Goal: Information Seeking & Learning: Check status

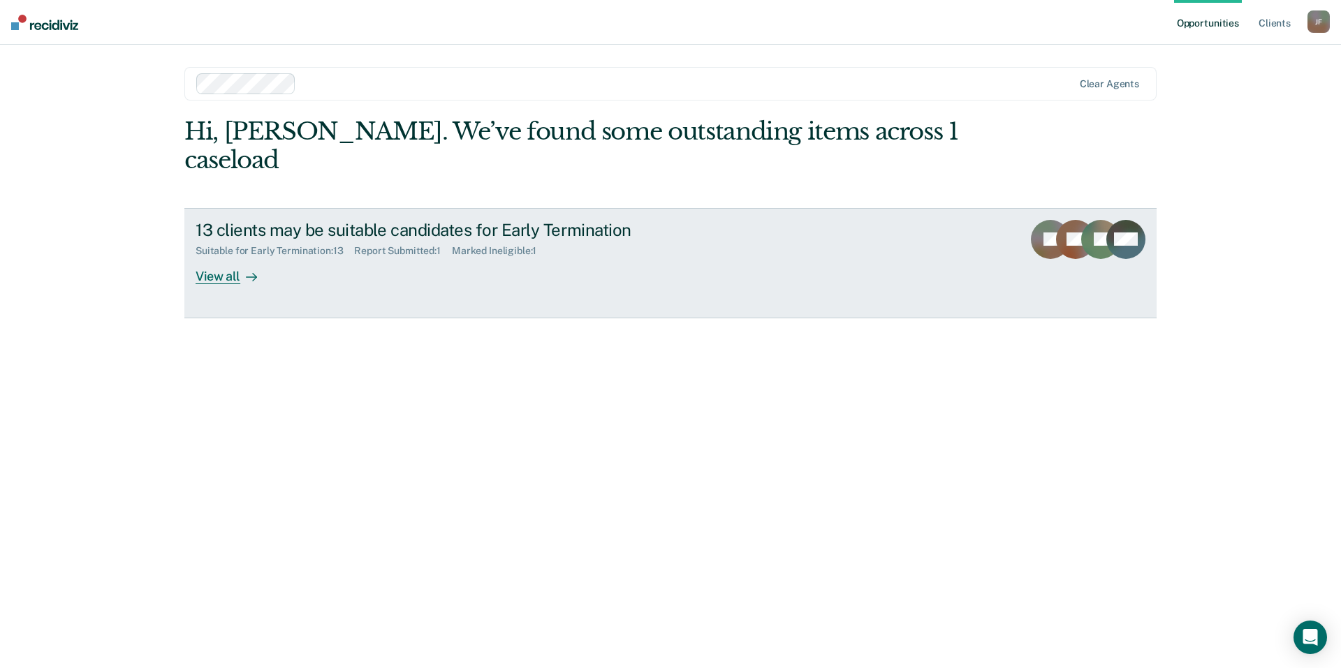
click at [219, 257] on div "View all" at bounding box center [234, 270] width 78 height 27
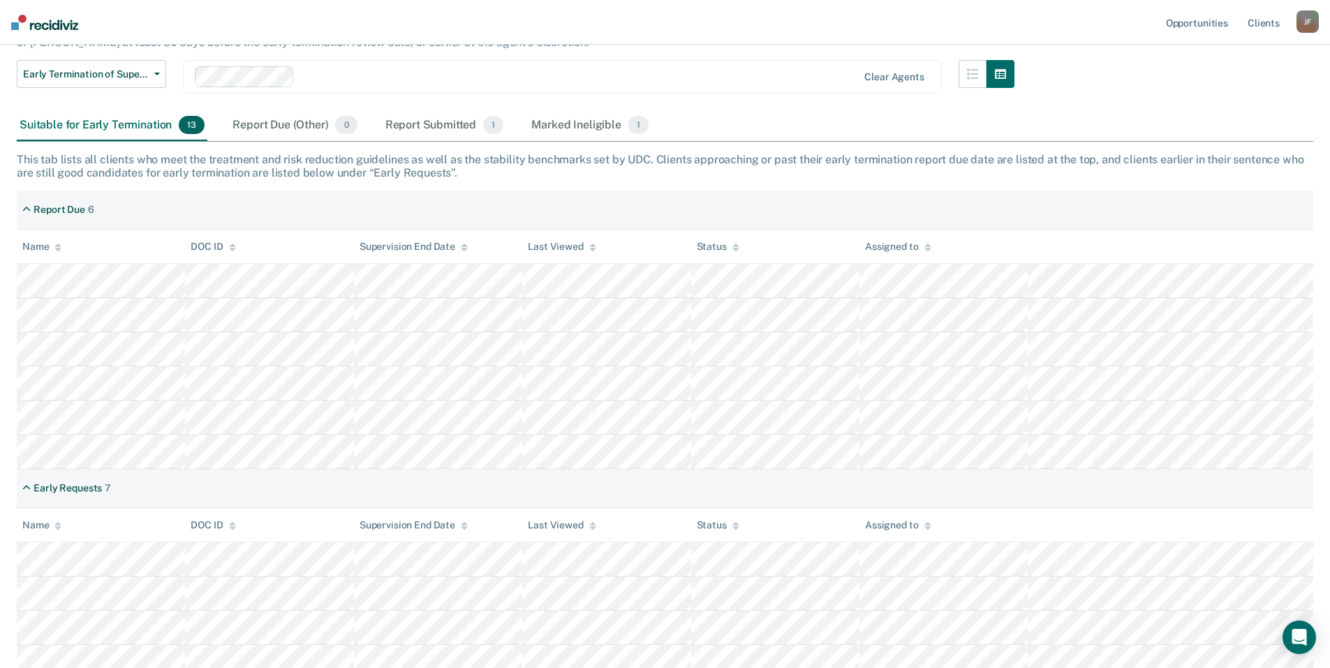
scroll to position [140, 0]
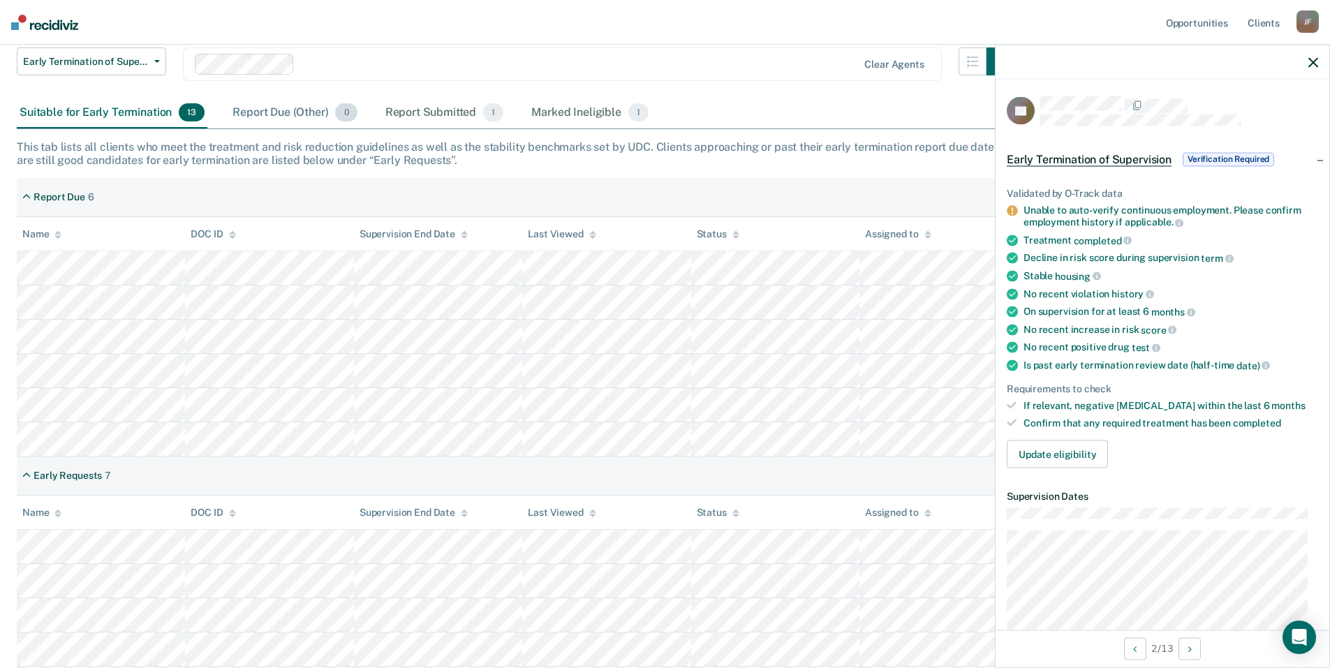
click at [272, 110] on div "Report Due (Other) 0" at bounding box center [295, 113] width 130 height 31
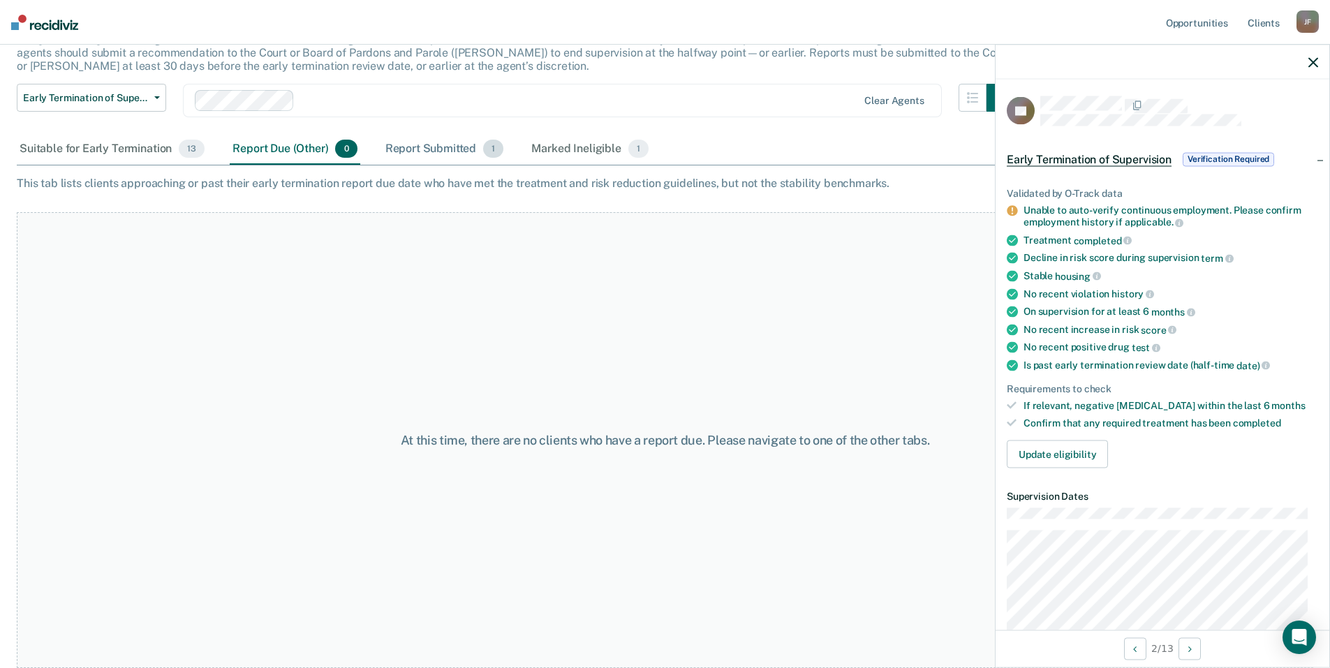
click at [411, 149] on div "Report Submitted 1" at bounding box center [445, 149] width 124 height 31
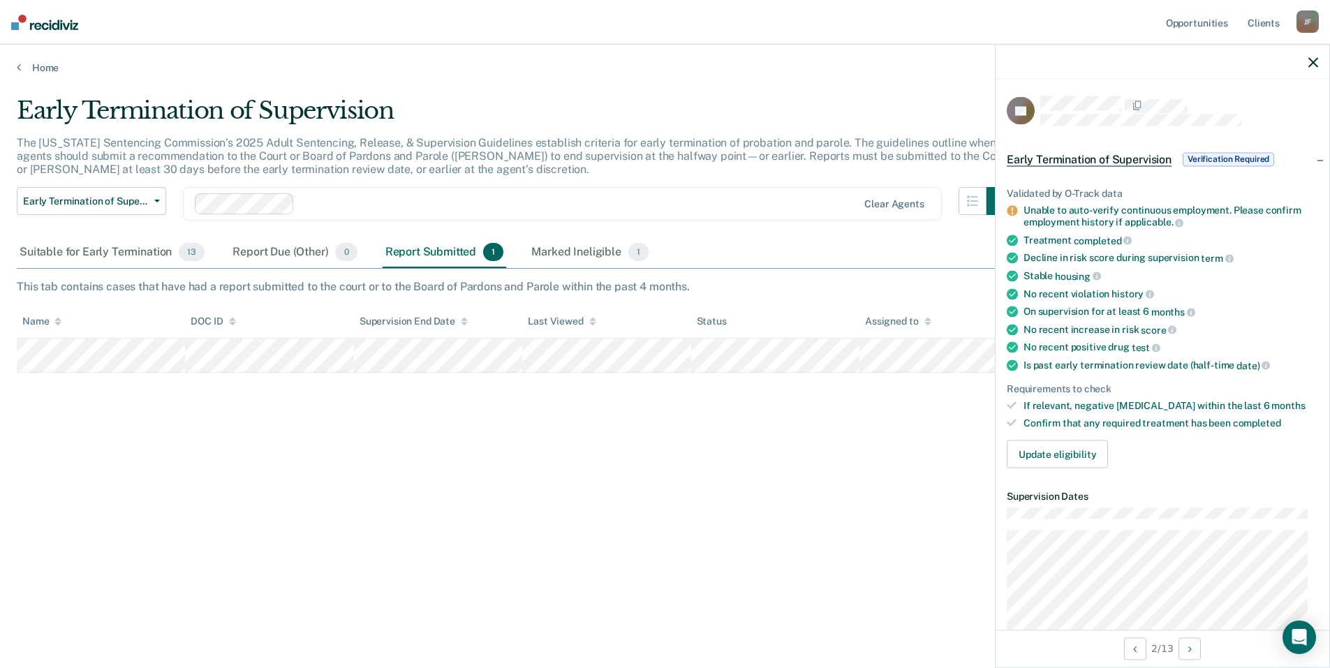
scroll to position [0, 0]
click at [567, 252] on div "Marked Ineligible 1" at bounding box center [590, 252] width 123 height 31
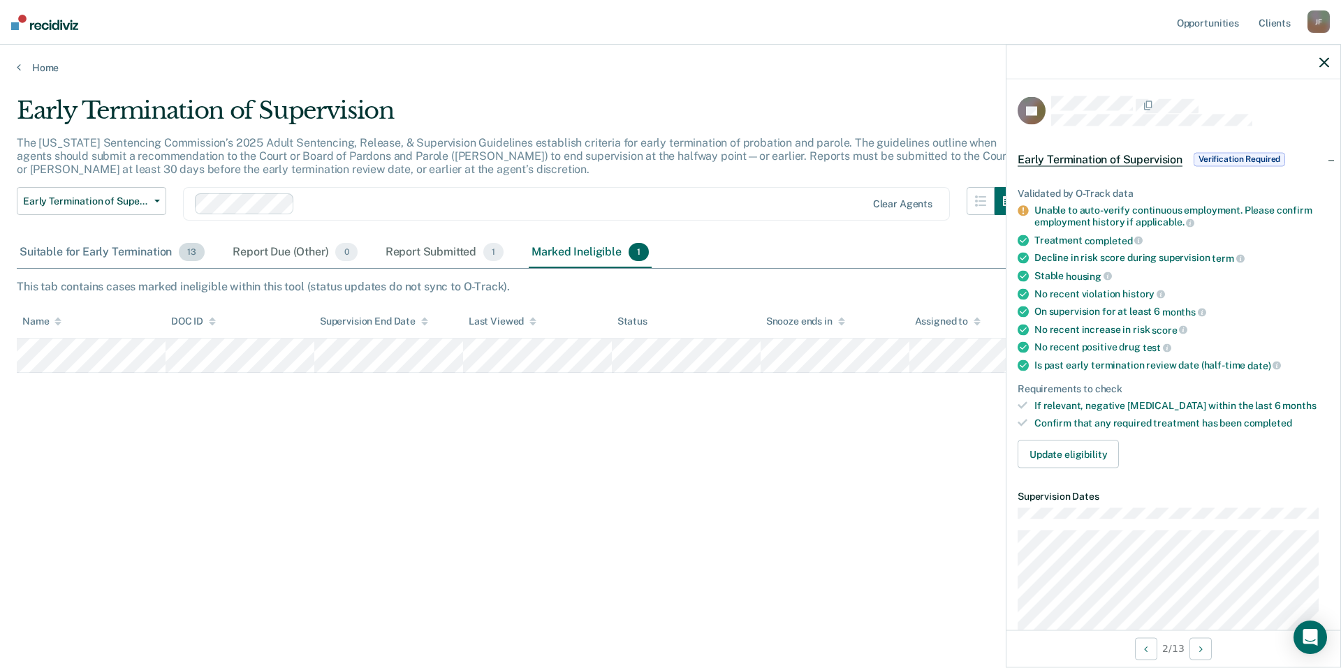
click at [83, 256] on div "Suitable for Early Termination 13" at bounding box center [112, 252] width 191 height 31
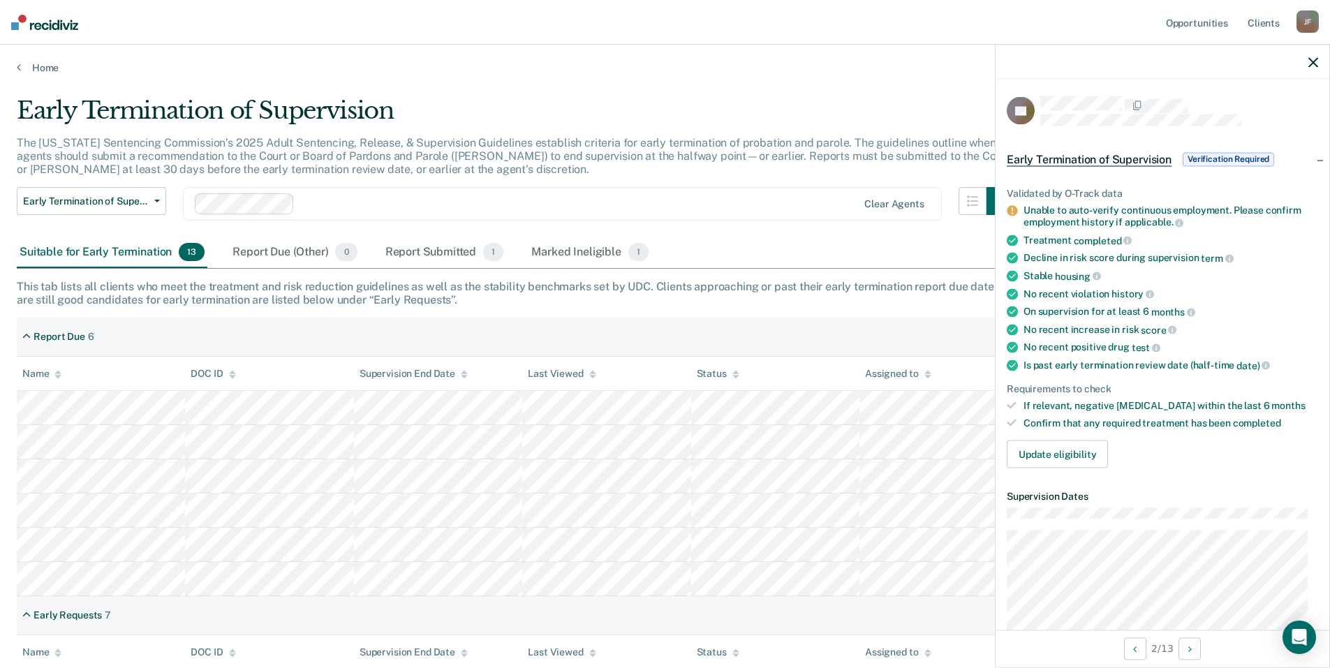
click at [1310, 24] on div "[PERSON_NAME]" at bounding box center [1308, 21] width 22 height 22
click at [1212, 56] on link "Profile" at bounding box center [1251, 57] width 112 height 12
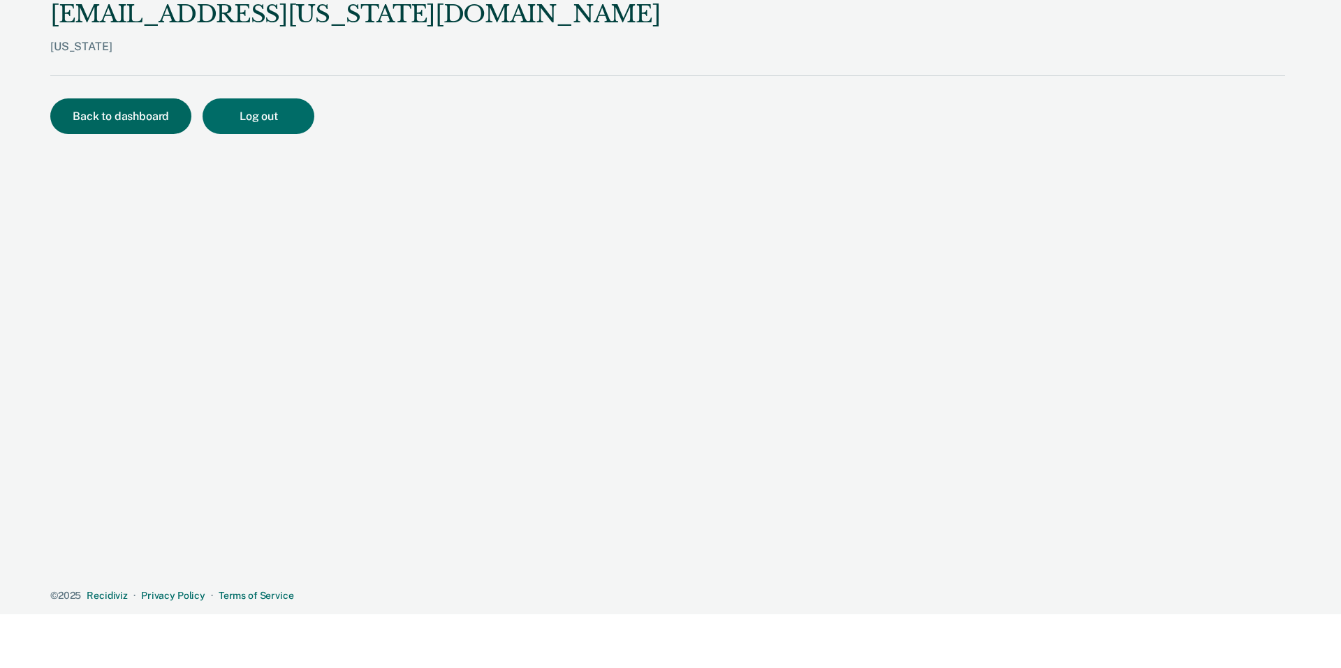
click at [113, 114] on button "Back to dashboard" at bounding box center [120, 116] width 141 height 36
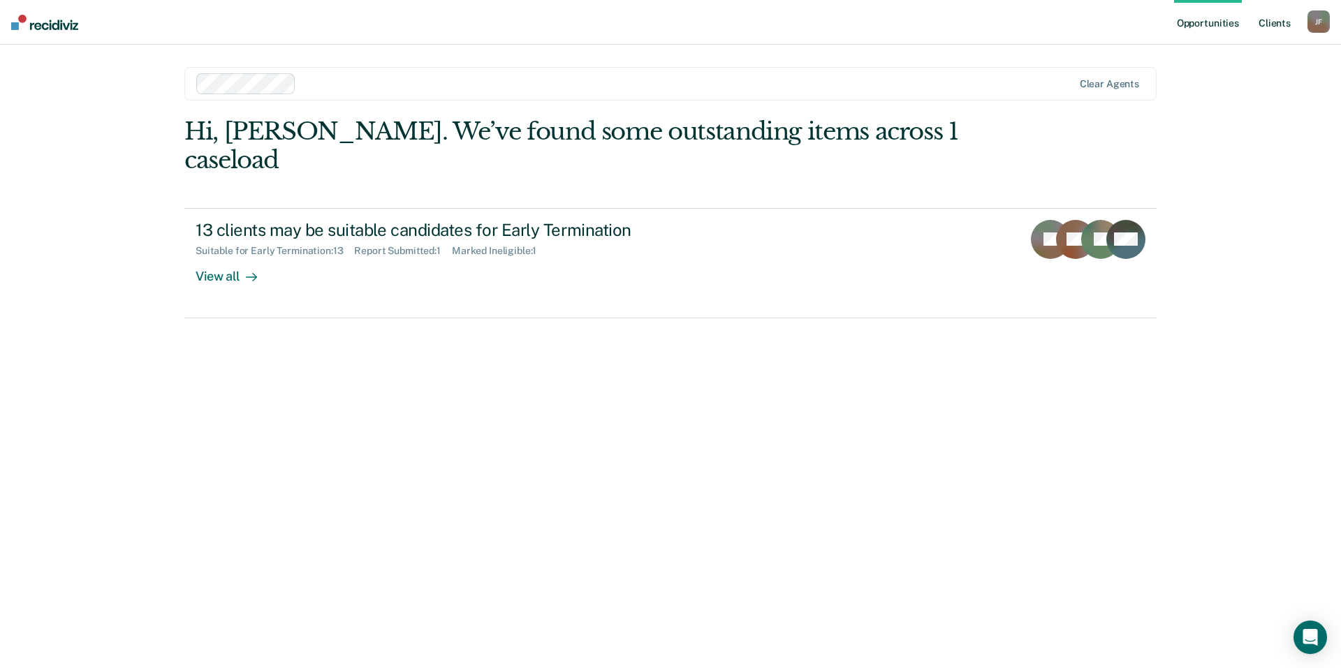
click at [1275, 25] on link "Client s" at bounding box center [1274, 22] width 38 height 45
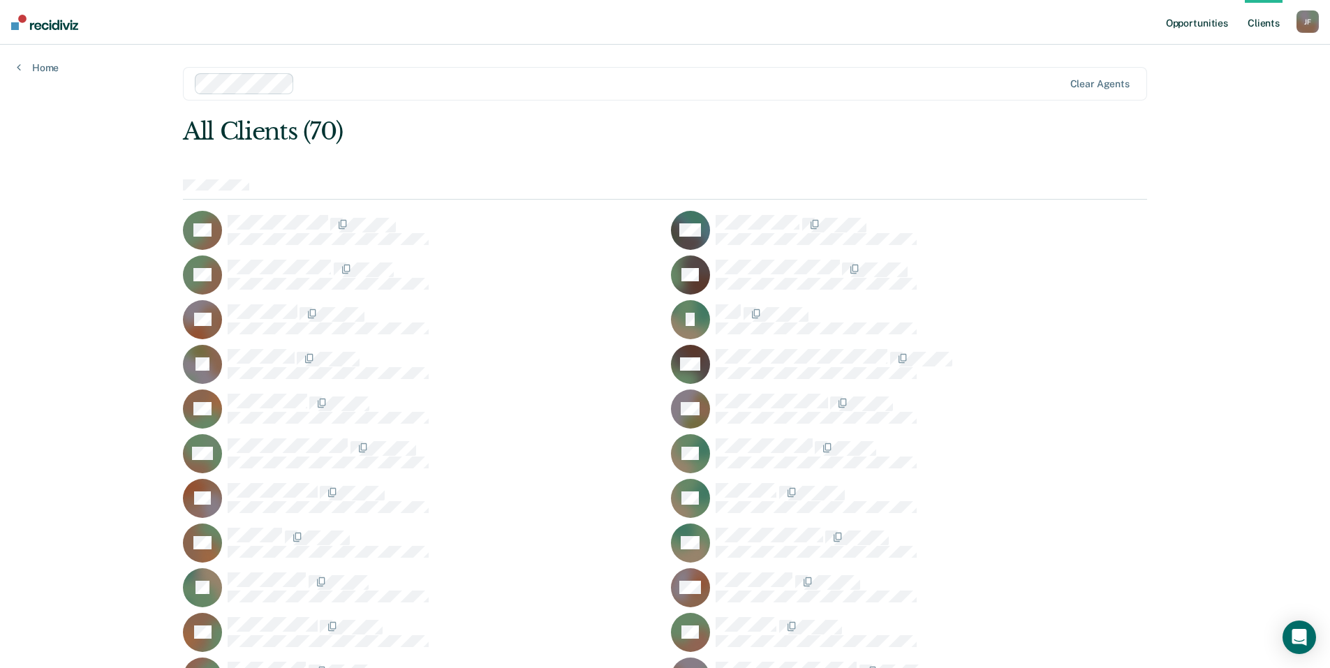
click at [1205, 24] on link "Opportunities" at bounding box center [1197, 22] width 68 height 45
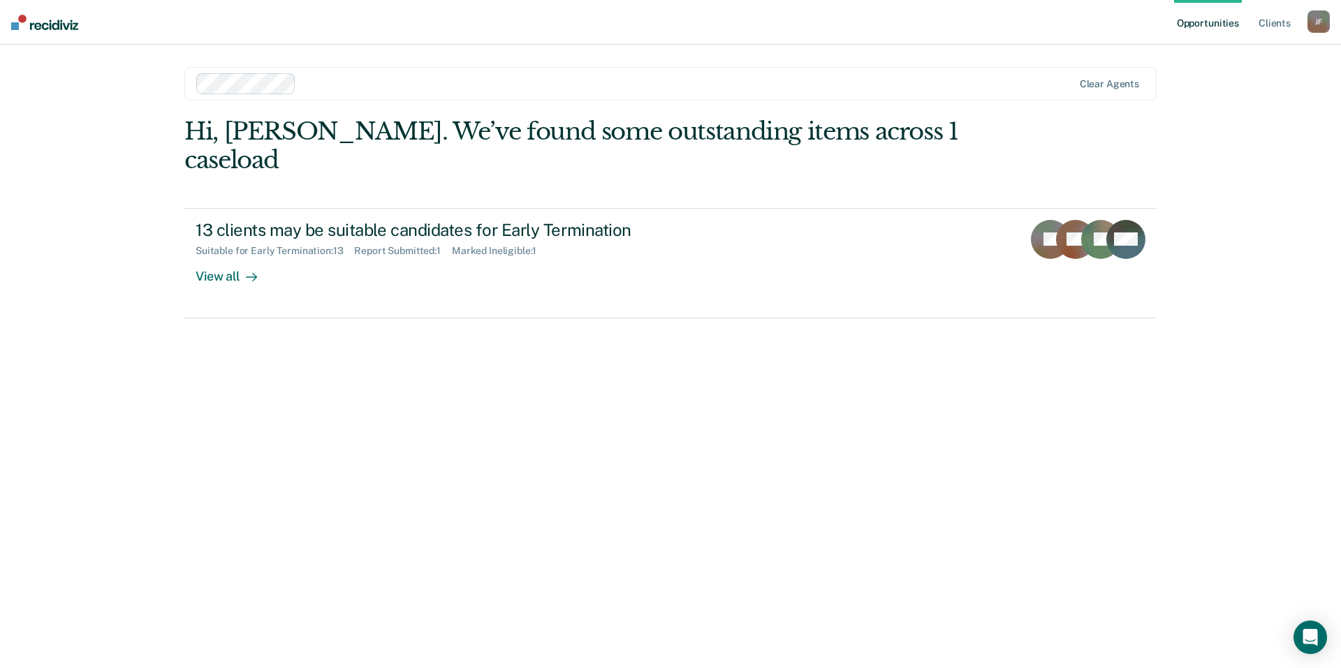
click at [1217, 28] on link "Opportunities" at bounding box center [1208, 22] width 68 height 45
click at [1274, 22] on link "Client s" at bounding box center [1274, 22] width 38 height 45
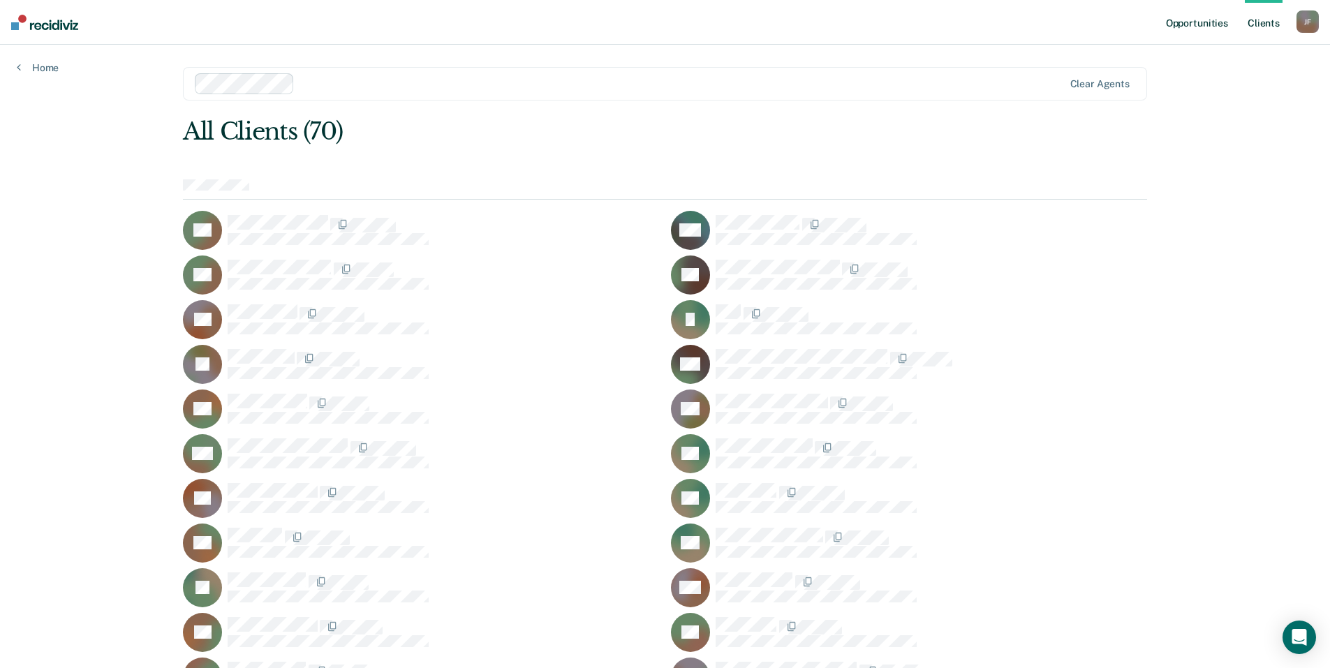
click at [1192, 22] on link "Opportunities" at bounding box center [1197, 22] width 68 height 45
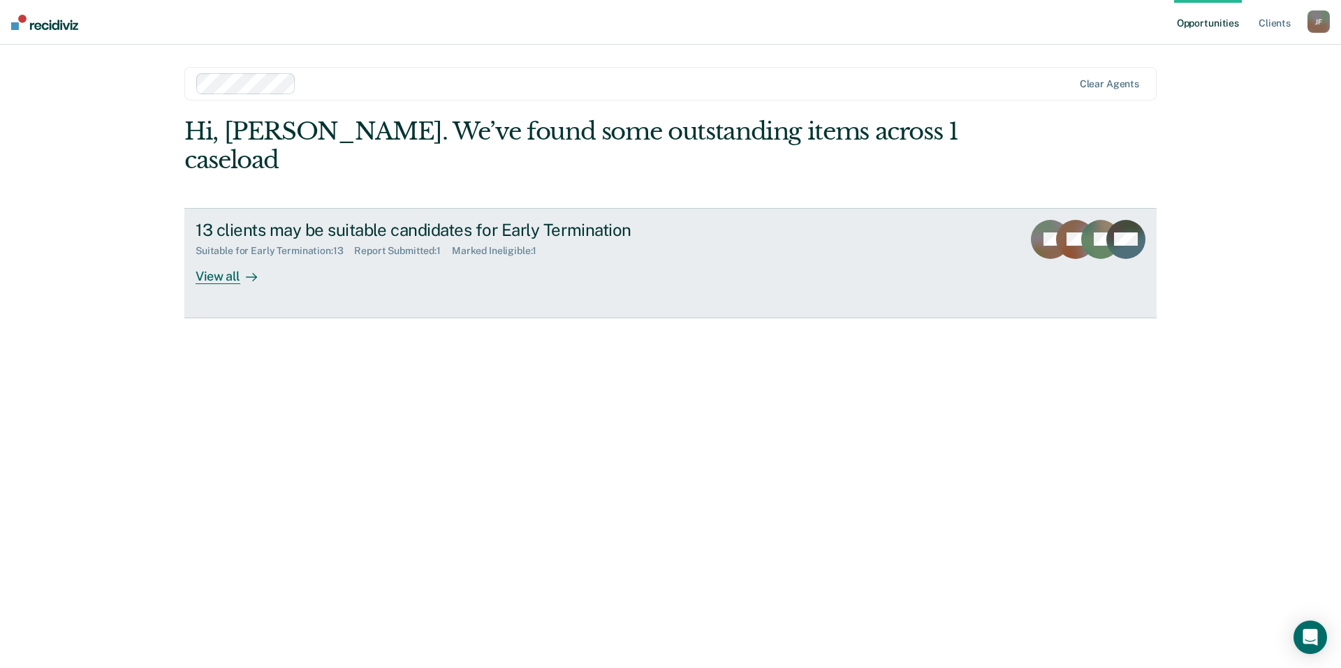
click at [214, 257] on div "View all" at bounding box center [234, 270] width 78 height 27
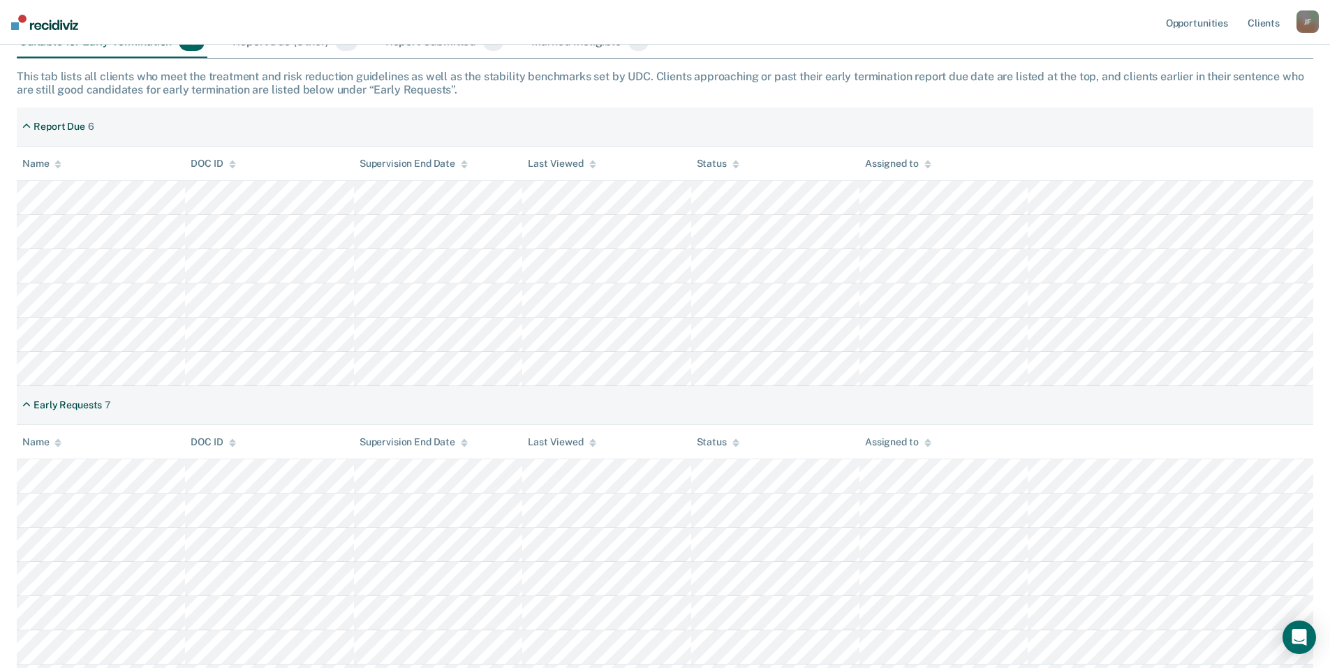
scroll to position [62, 0]
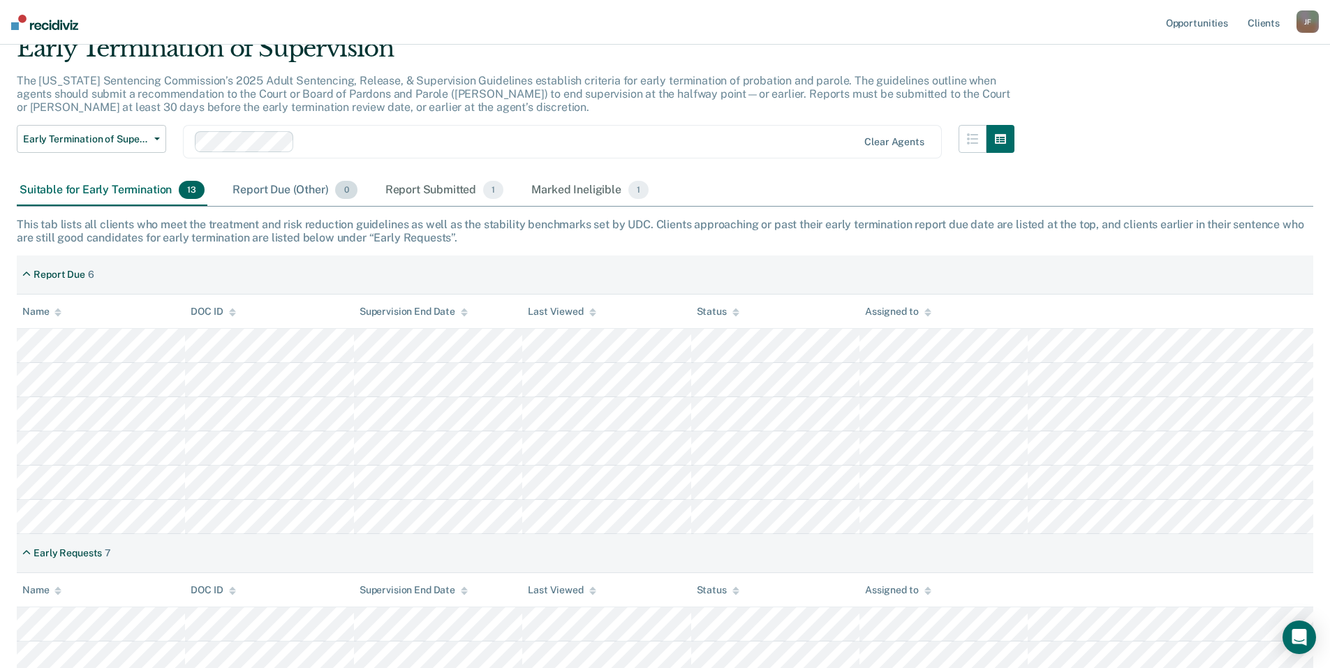
click at [284, 186] on div "Report Due (Other) 0" at bounding box center [295, 190] width 130 height 31
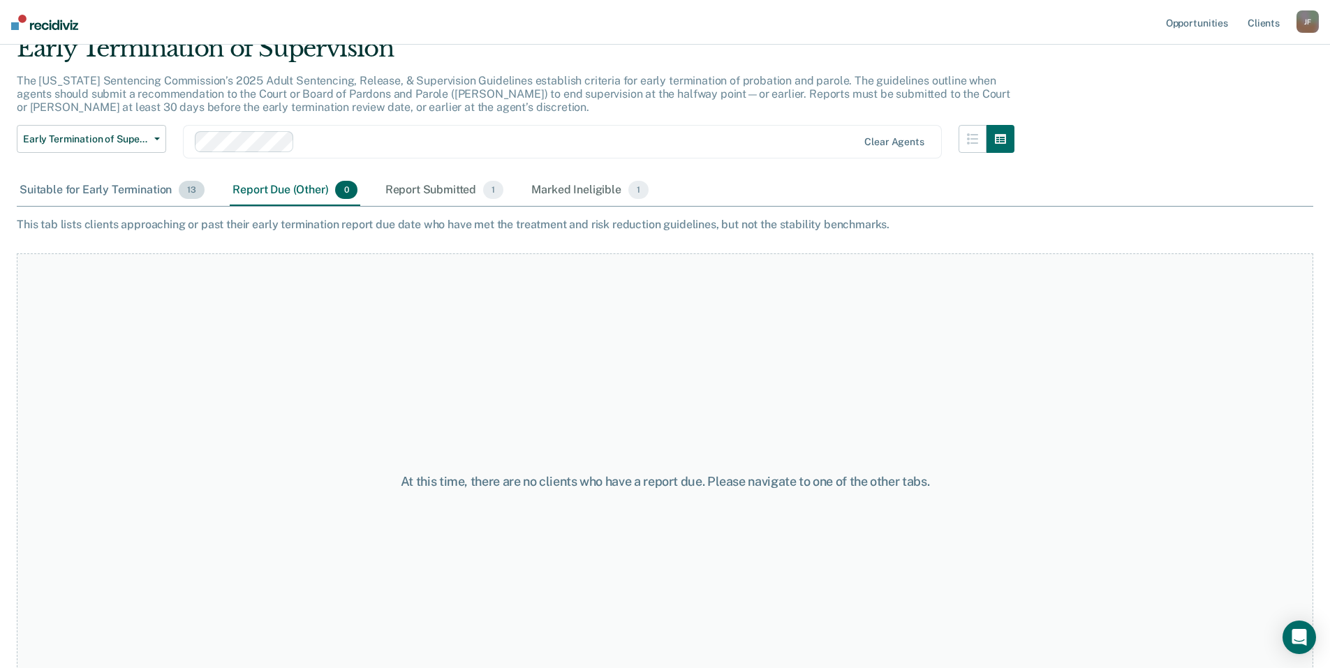
click at [87, 189] on div "Suitable for Early Termination 13" at bounding box center [112, 190] width 191 height 31
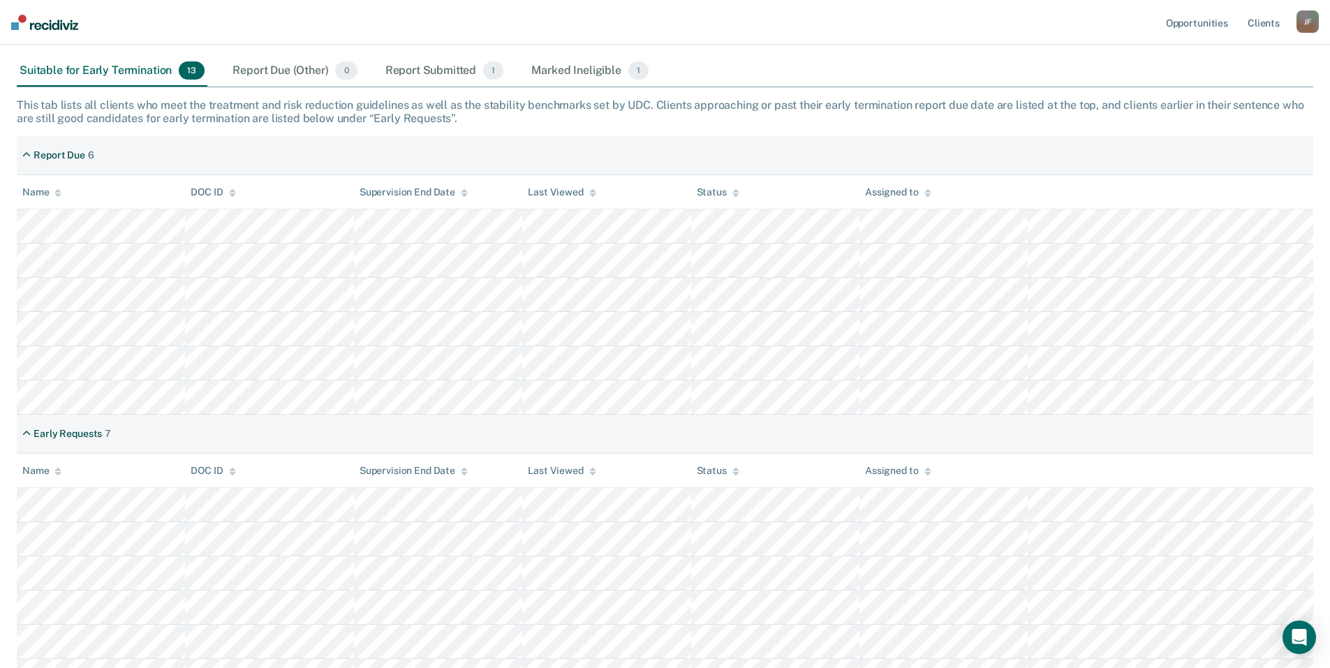
scroll to position [0, 0]
